Goal: Find specific page/section: Locate a particular part of the current website

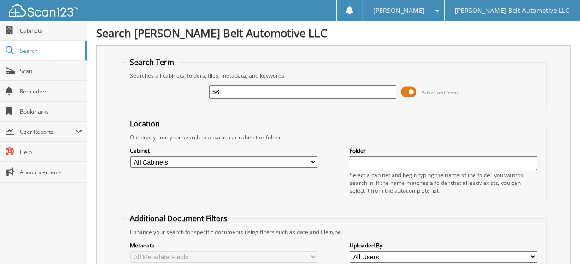
type input "5"
type input "225603"
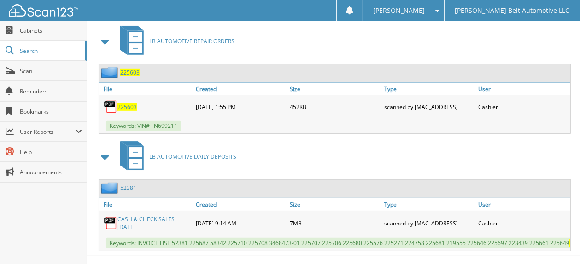
scroll to position [427, 0]
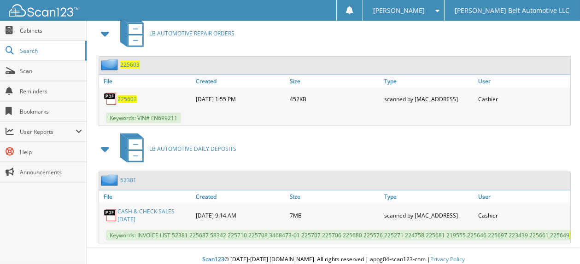
click at [150, 208] on link "CASH & CHECK SALES [DATE]" at bounding box center [154, 216] width 74 height 16
